Goal: Transaction & Acquisition: Subscribe to service/newsletter

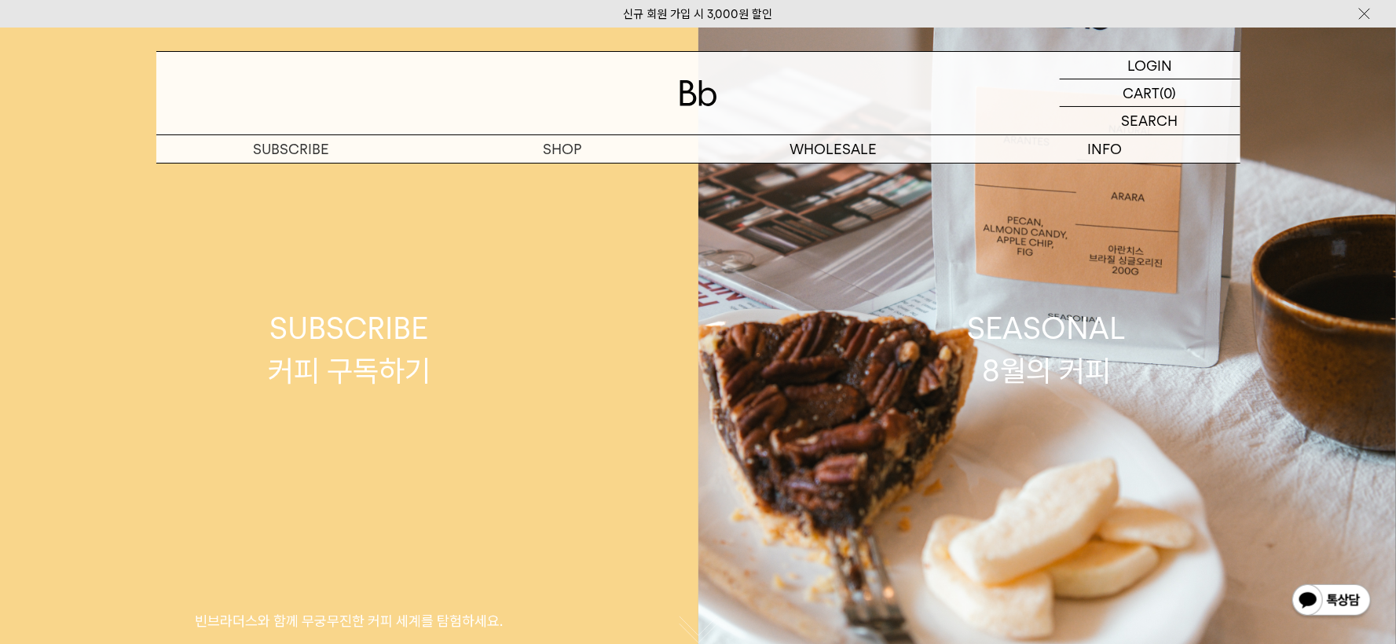
click at [561, 180] on link "SUBSCRIBE 커피 구독하기 빈브라더스와 함께 무궁무진한 커피 세계를 탐험하세요." at bounding box center [349, 350] width 699 height 644
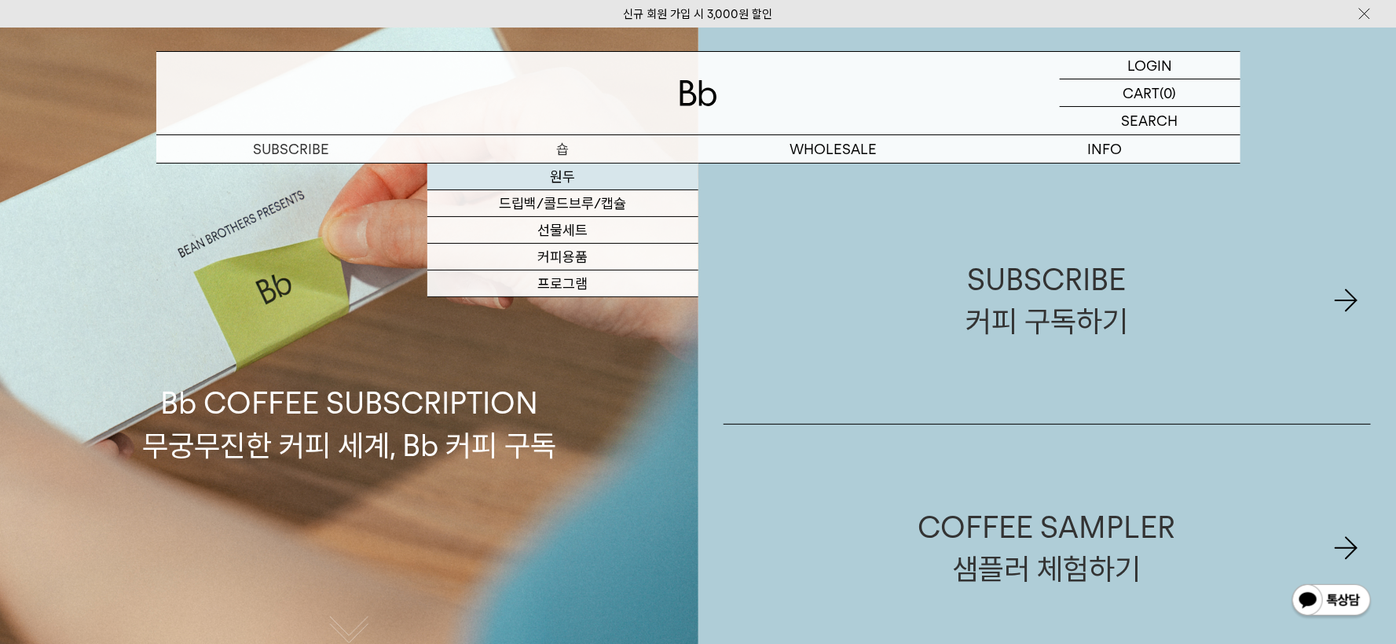
click at [563, 175] on link "원두" at bounding box center [562, 176] width 271 height 27
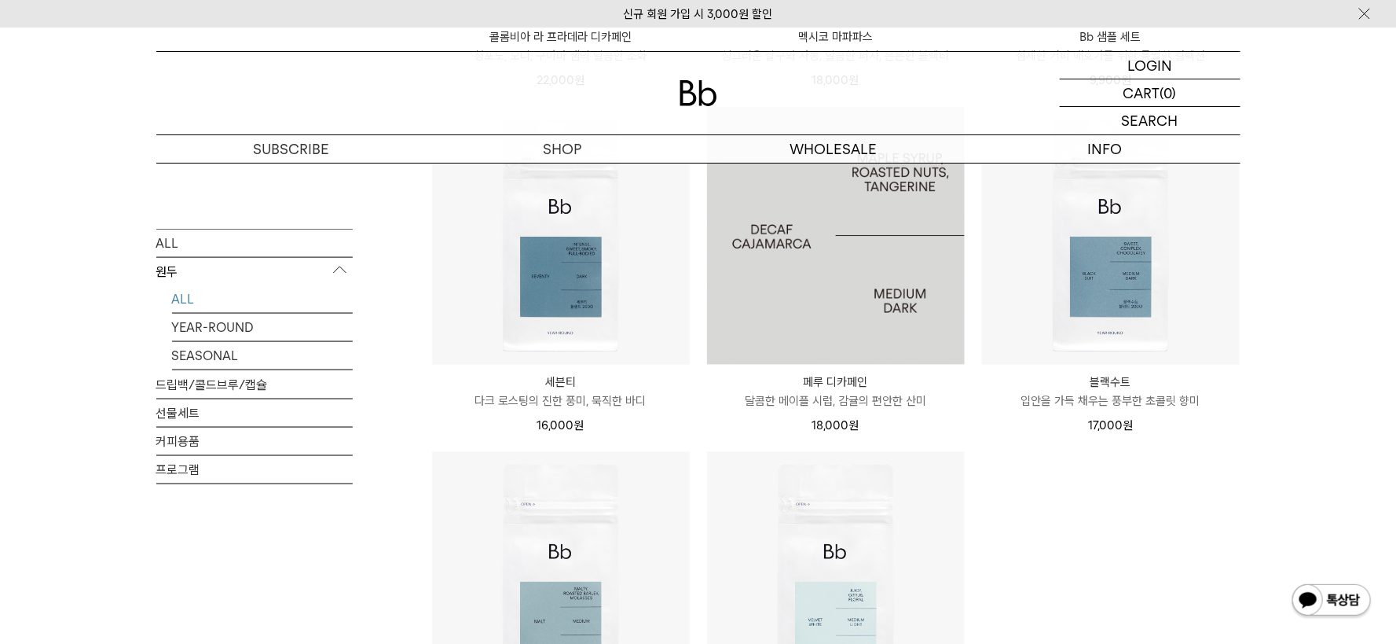
scroll to position [915, 0]
